Goal: Transaction & Acquisition: Purchase product/service

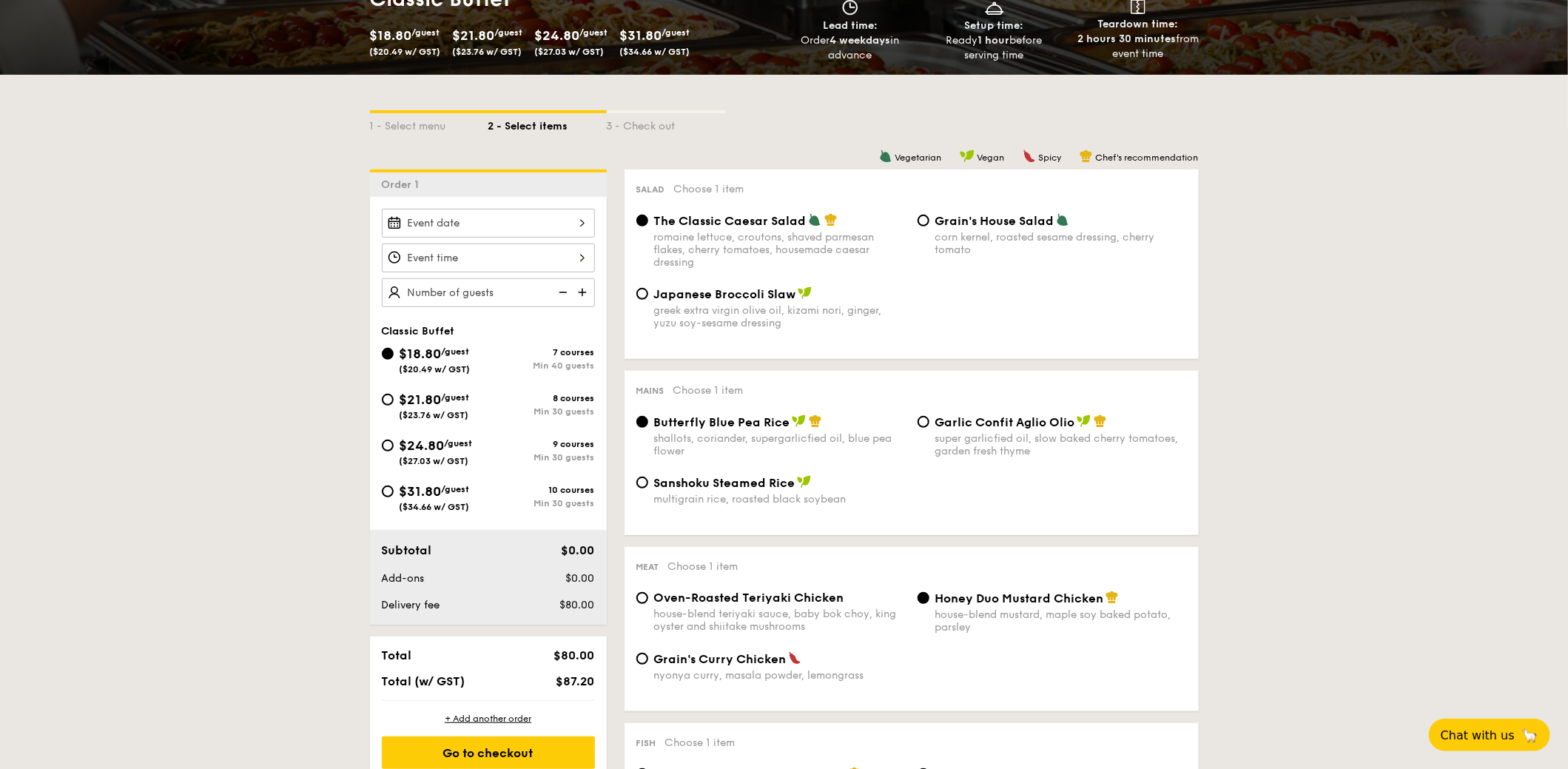
scroll to position [295, 0]
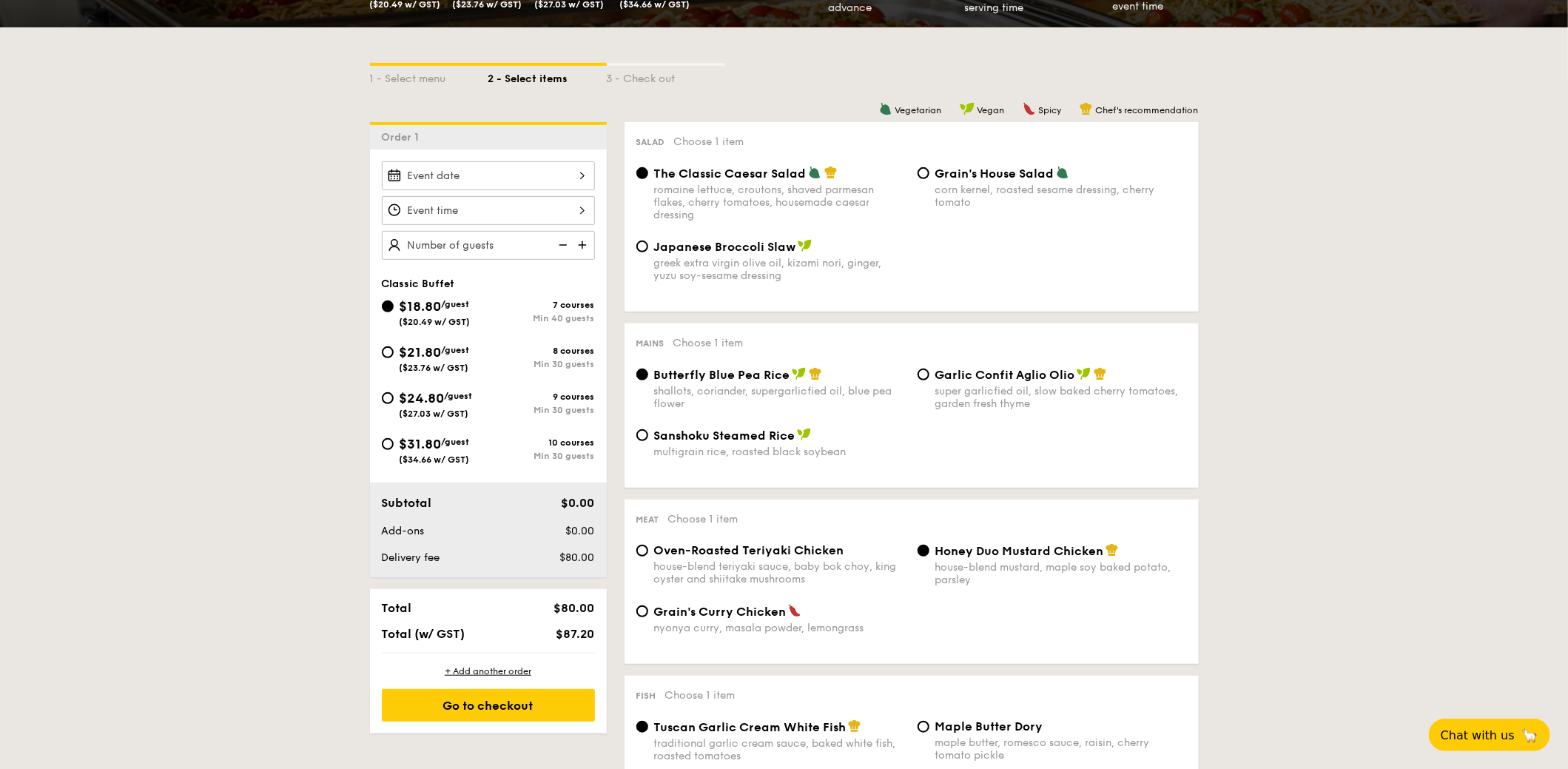
click at [594, 231] on img at bounding box center [584, 245] width 22 height 28
type input "50 guests"
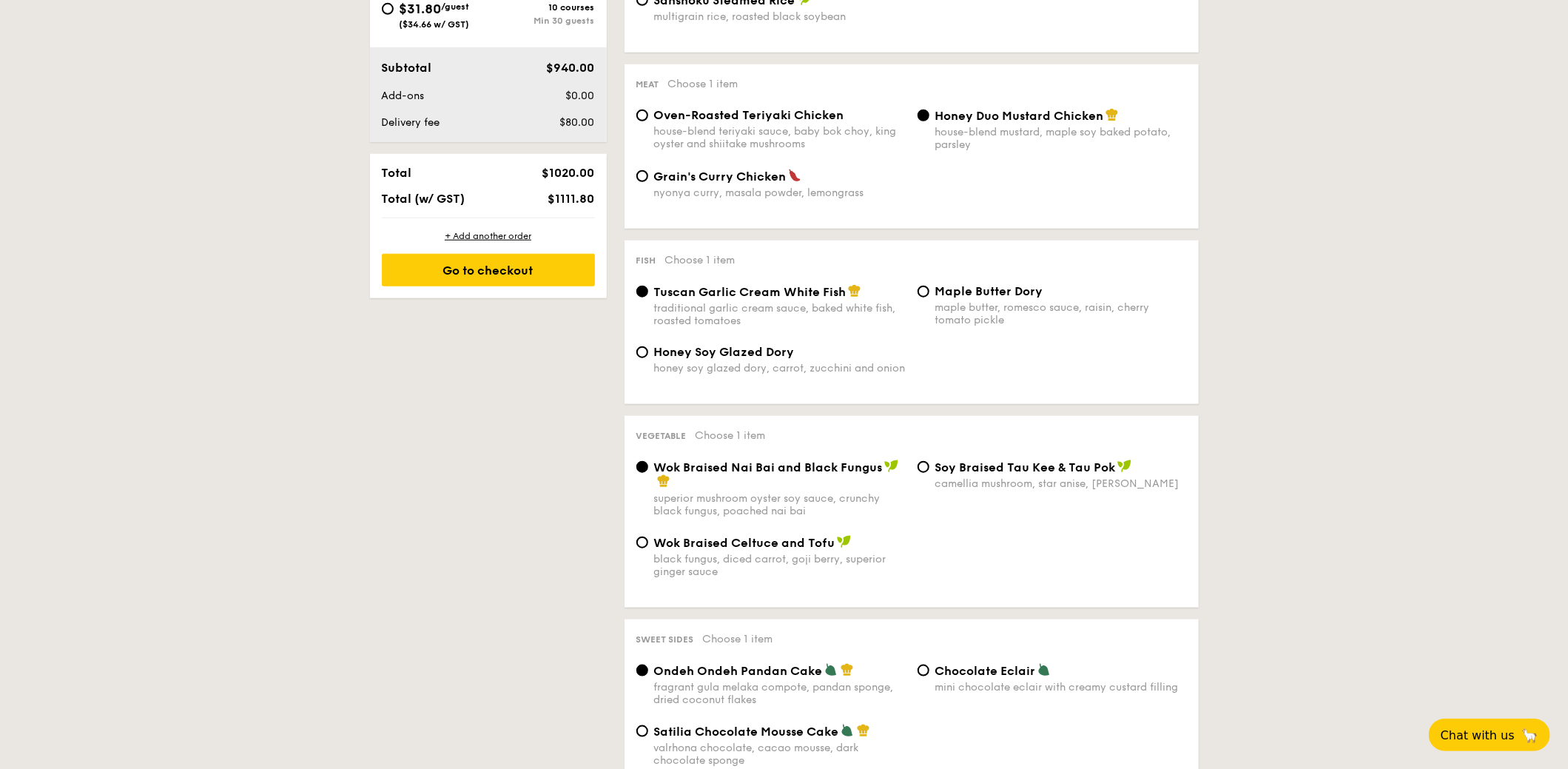
scroll to position [739, 0]
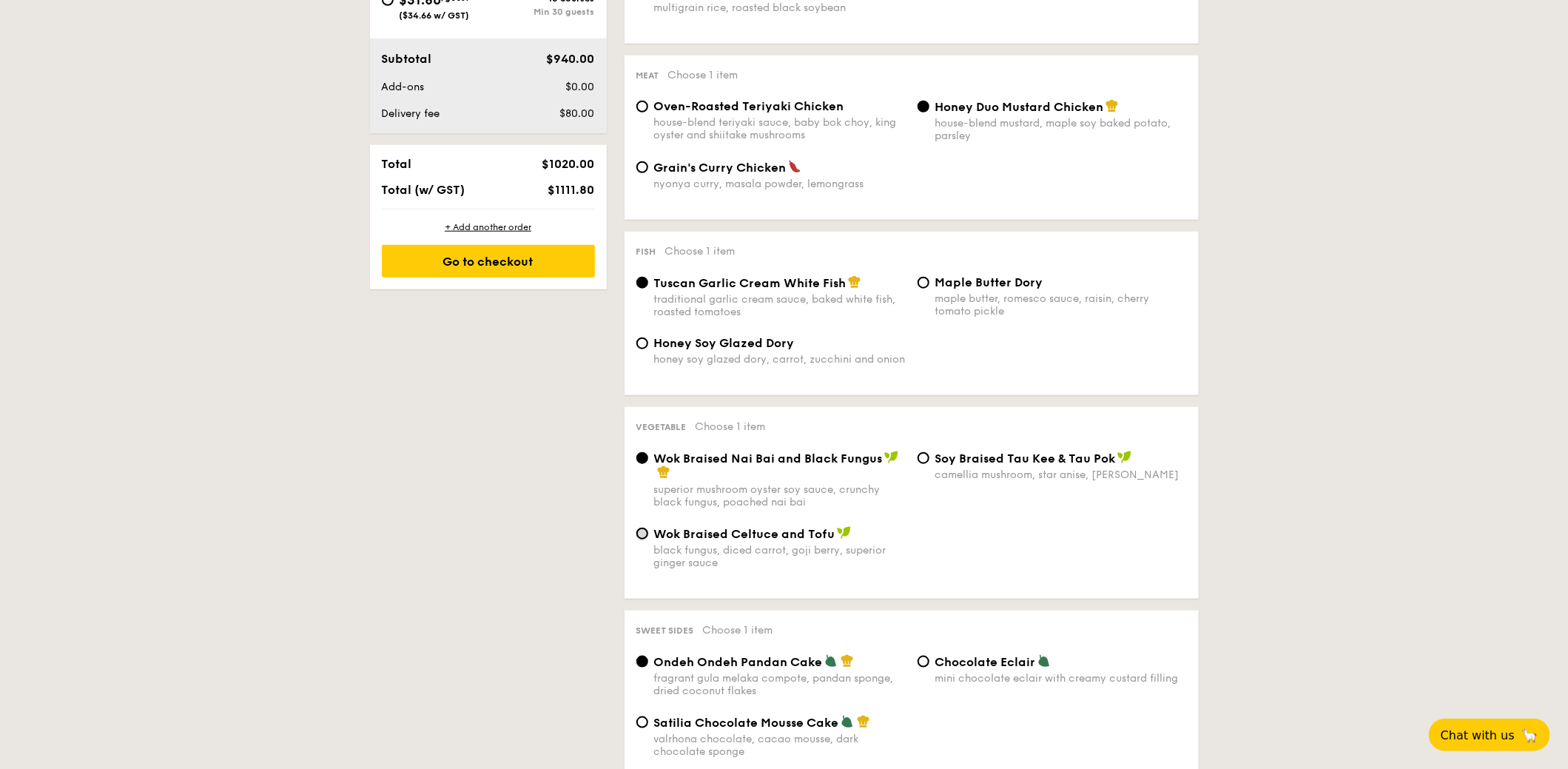
click at [648, 539] on input "Wok Braised Celtuce and Tofu black fungus, diced carrot, goji [PERSON_NAME], su…" at bounding box center [642, 533] width 12 height 12
radio input "true"
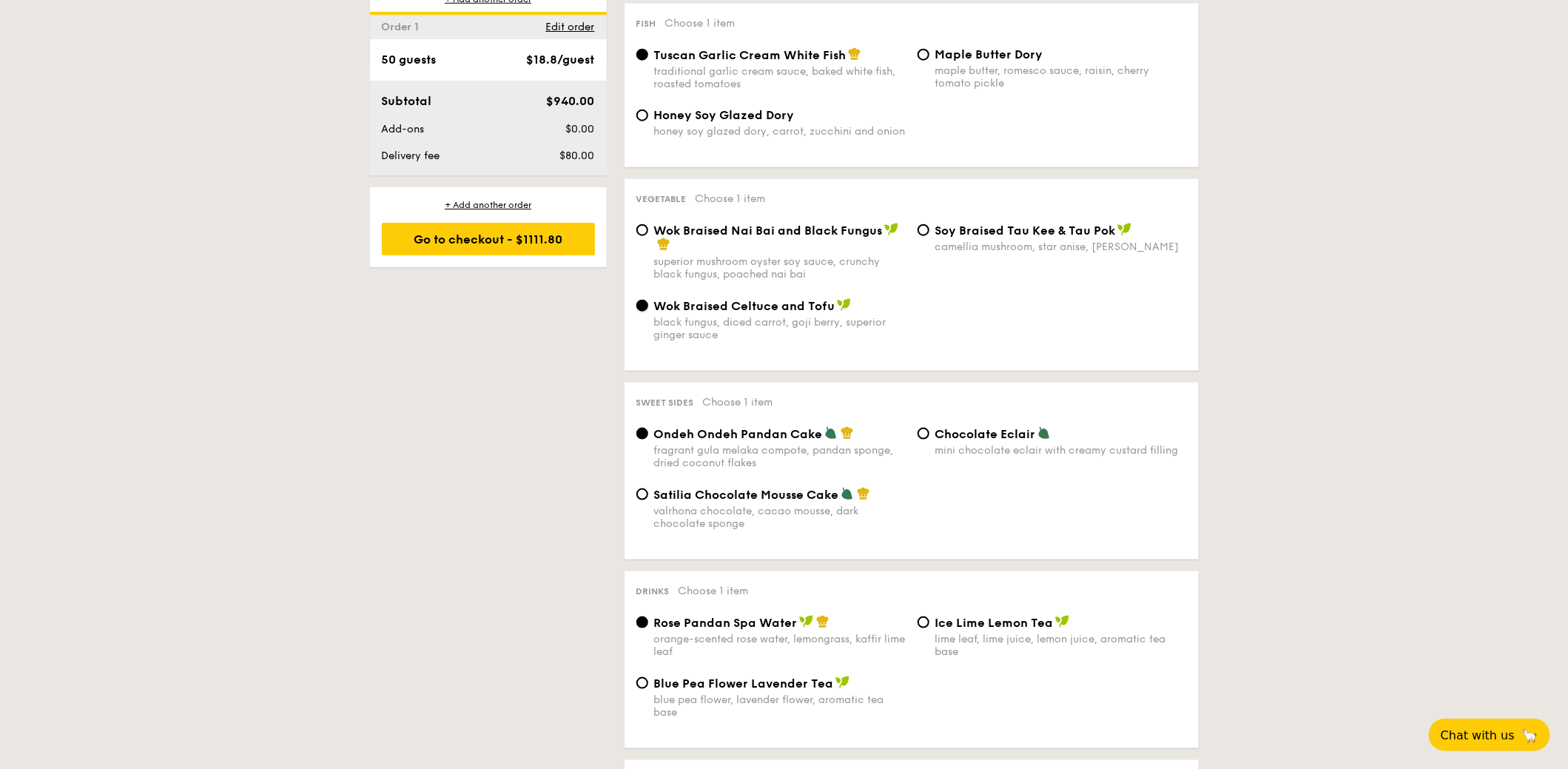
scroll to position [1036, 0]
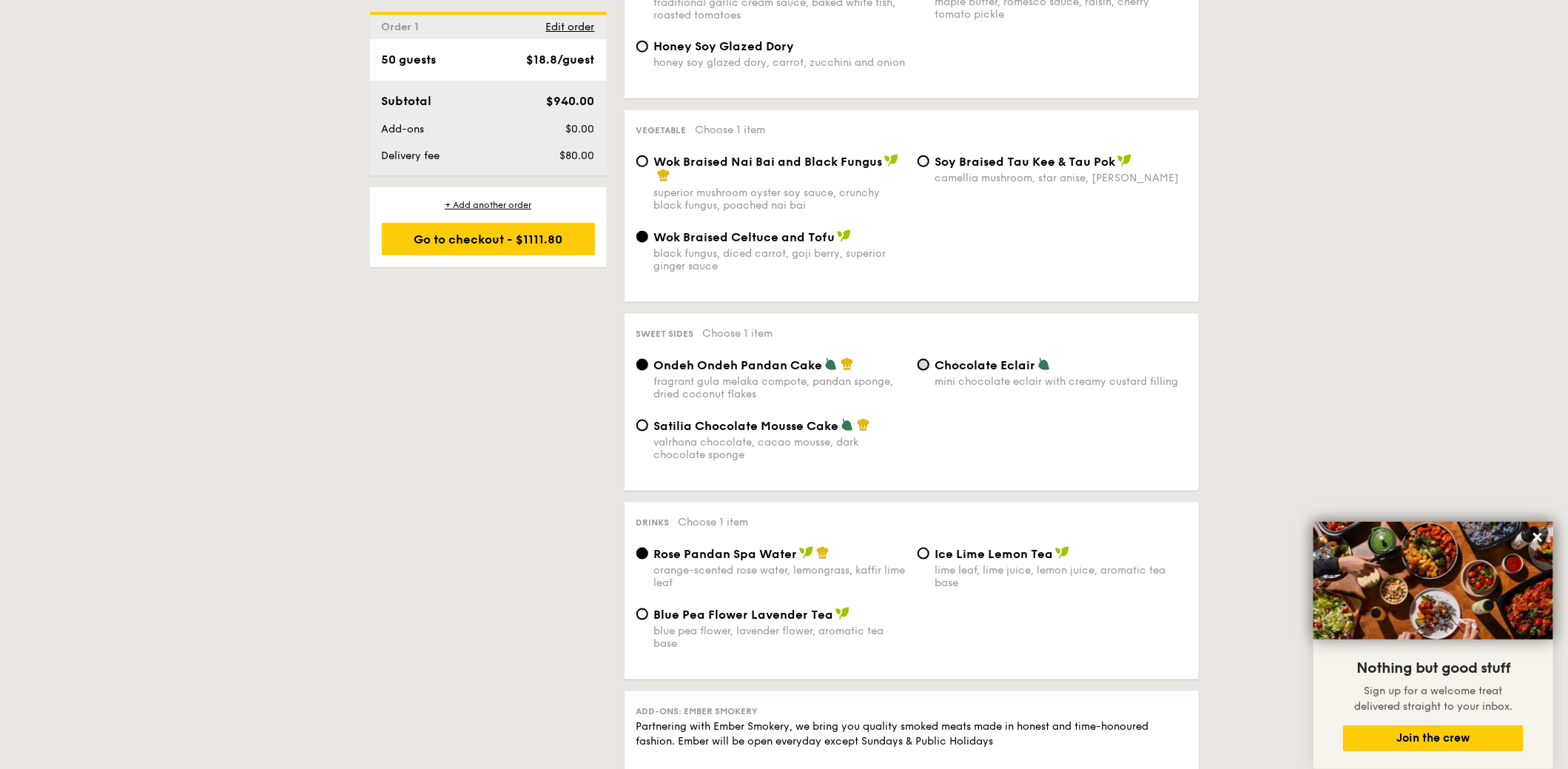
click at [919, 370] on input "Chocolate Eclair mini chocolate eclair with creamy custard filling" at bounding box center [923, 364] width 12 height 12
radio input "true"
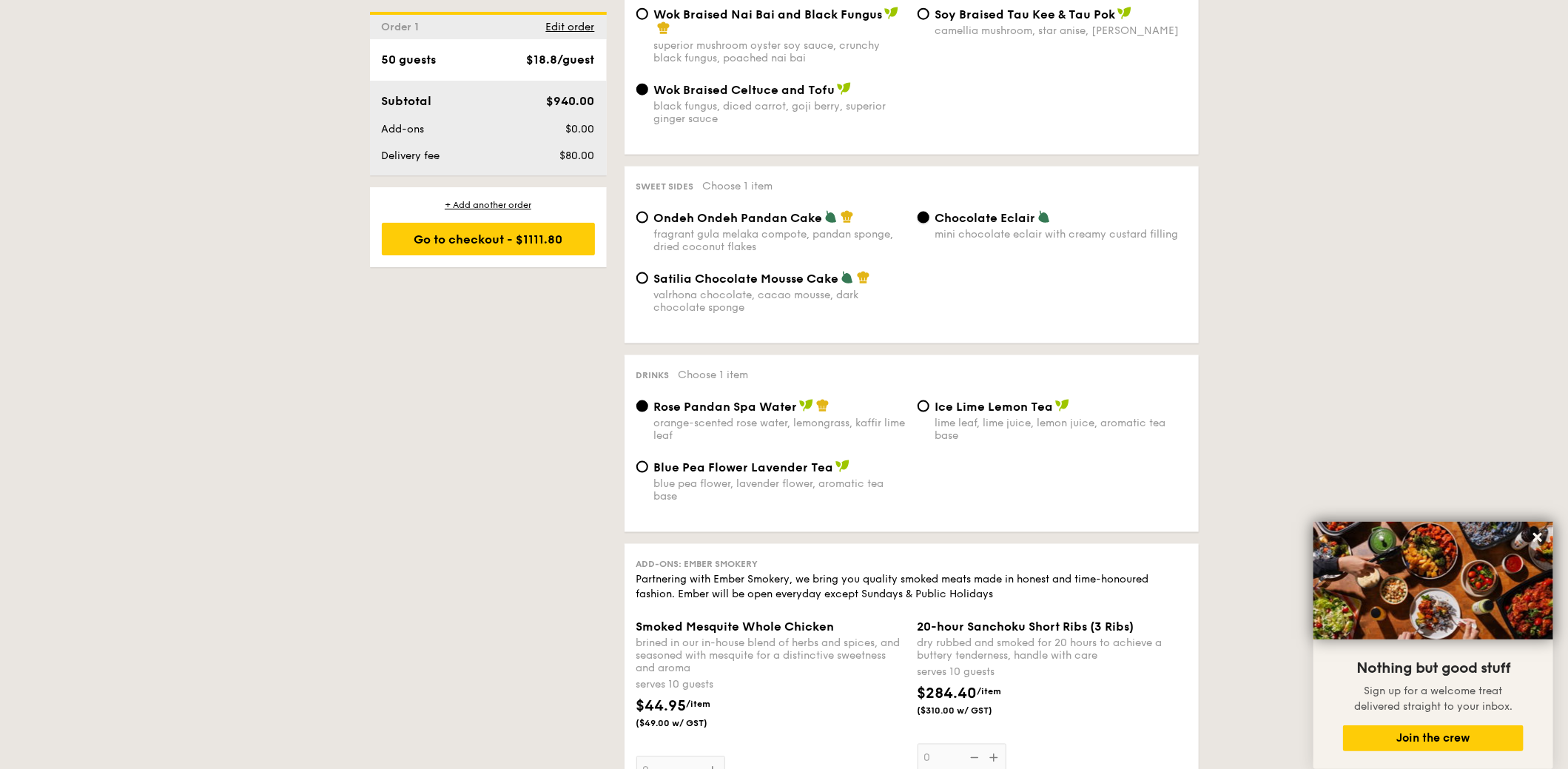
scroll to position [1257, 0]
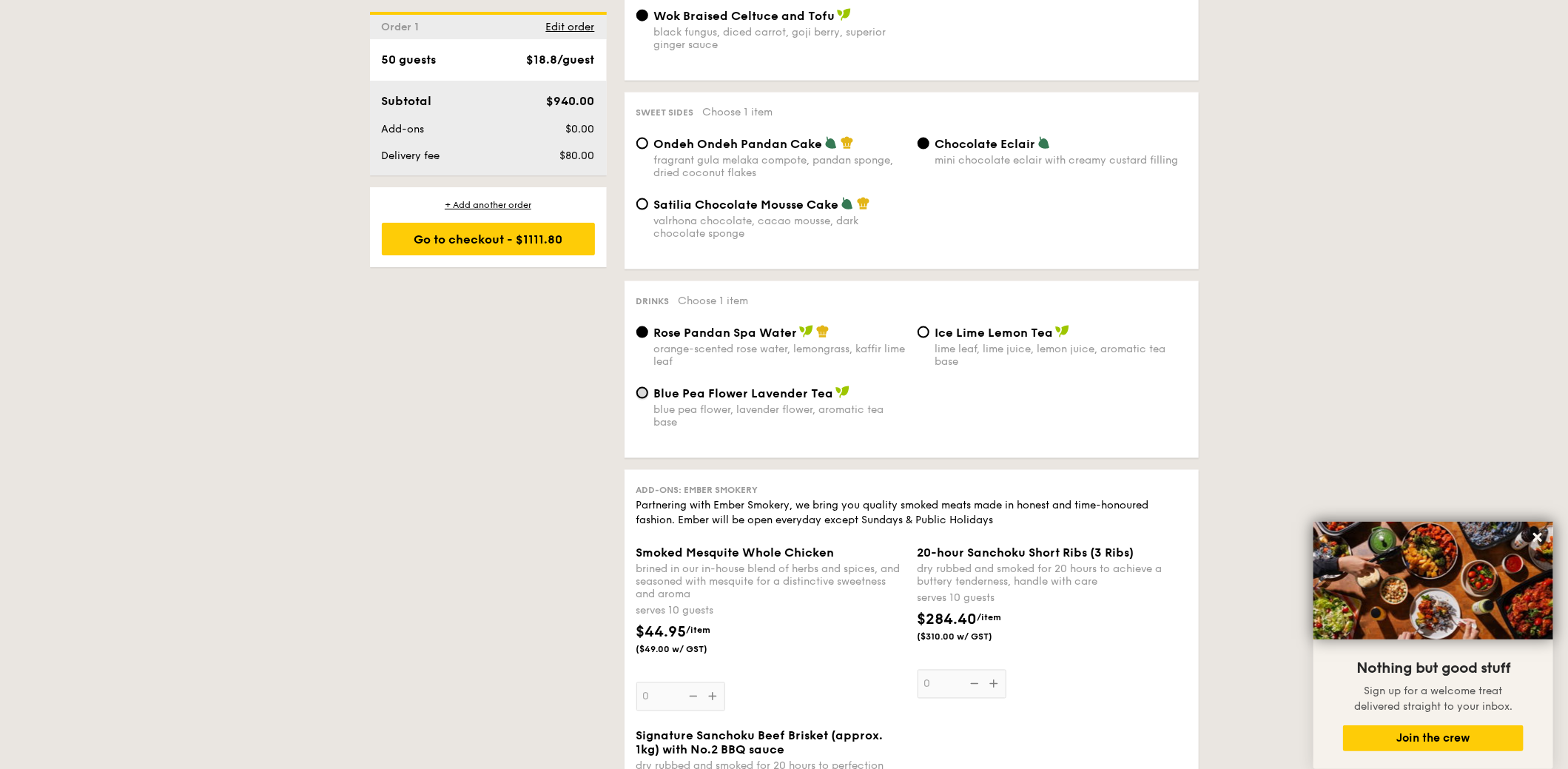
click at [648, 399] on input "Blue Pea Flower Lavender Tea blue pea flower, lavender flower, aromatic tea base" at bounding box center [642, 393] width 12 height 12
radio input "true"
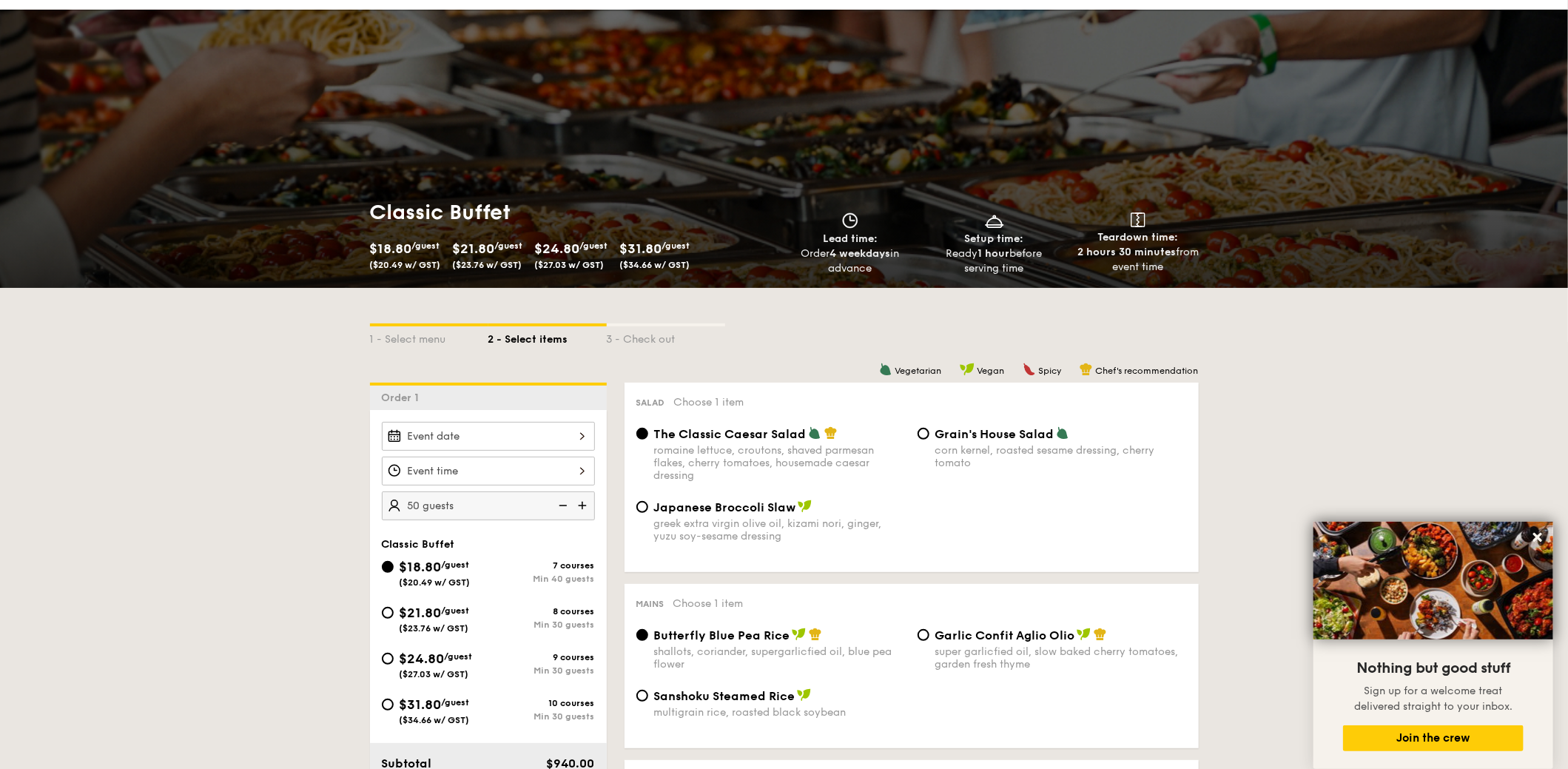
scroll to position [0, 0]
